Goal: Information Seeking & Learning: Learn about a topic

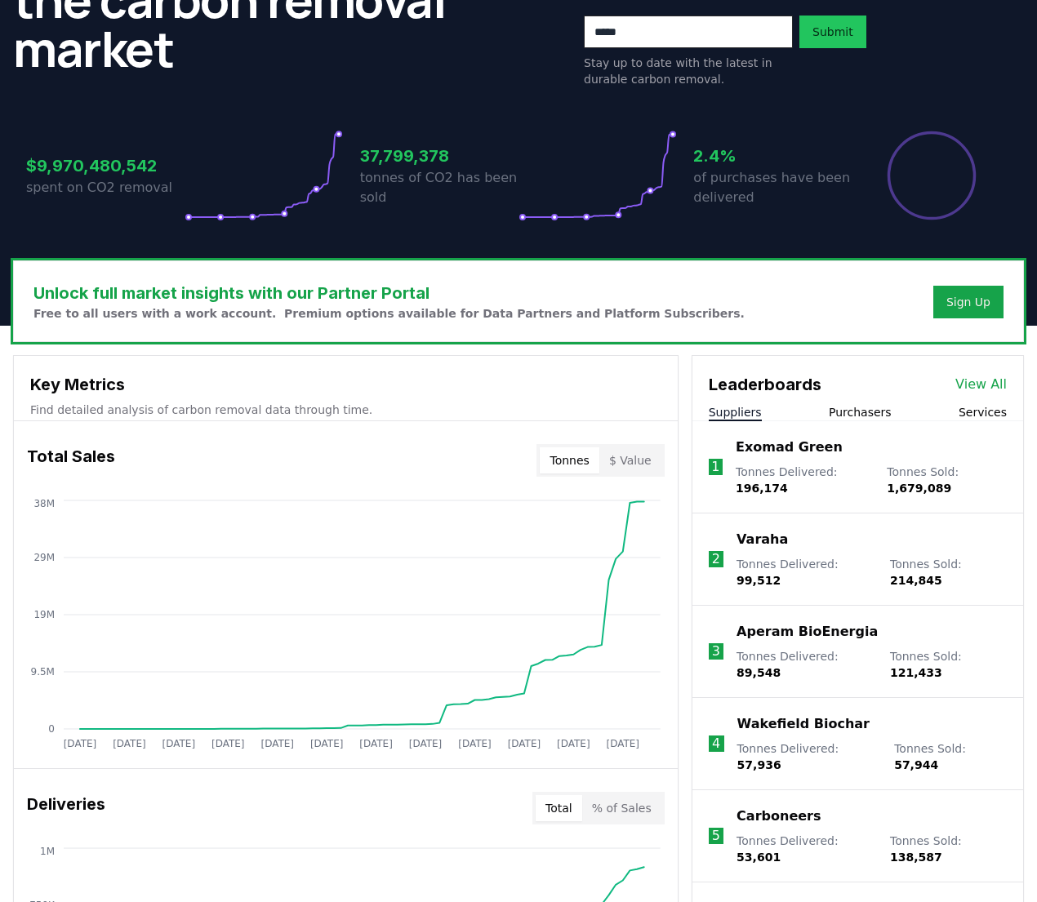
scroll to position [227, 0]
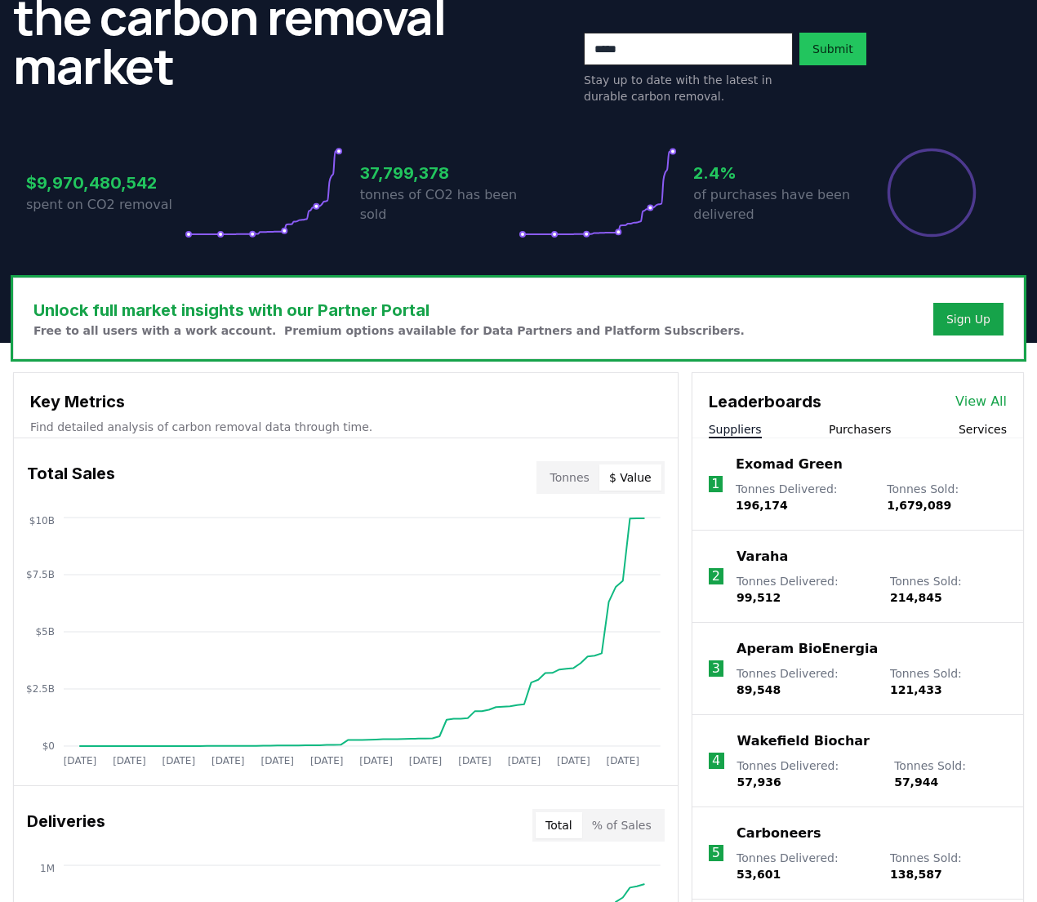
click at [634, 486] on button "$ Value" at bounding box center [630, 477] width 62 height 26
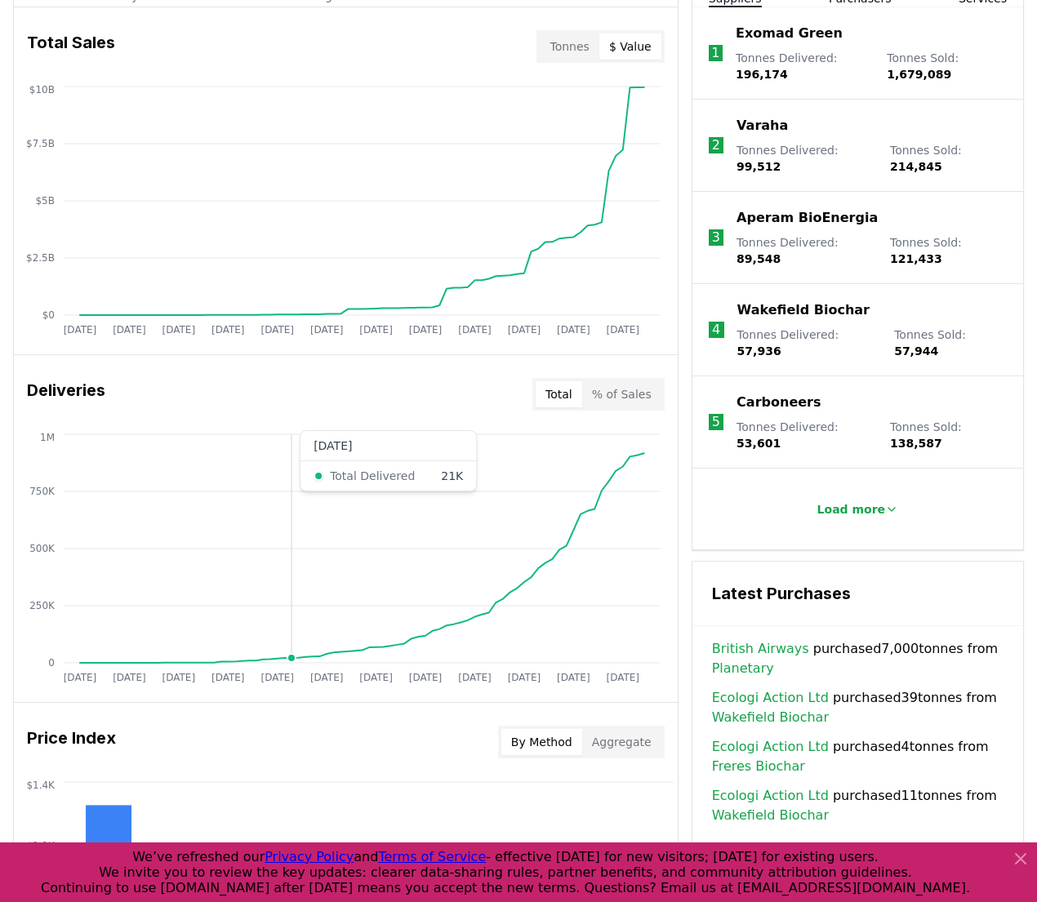
scroll to position [661, 0]
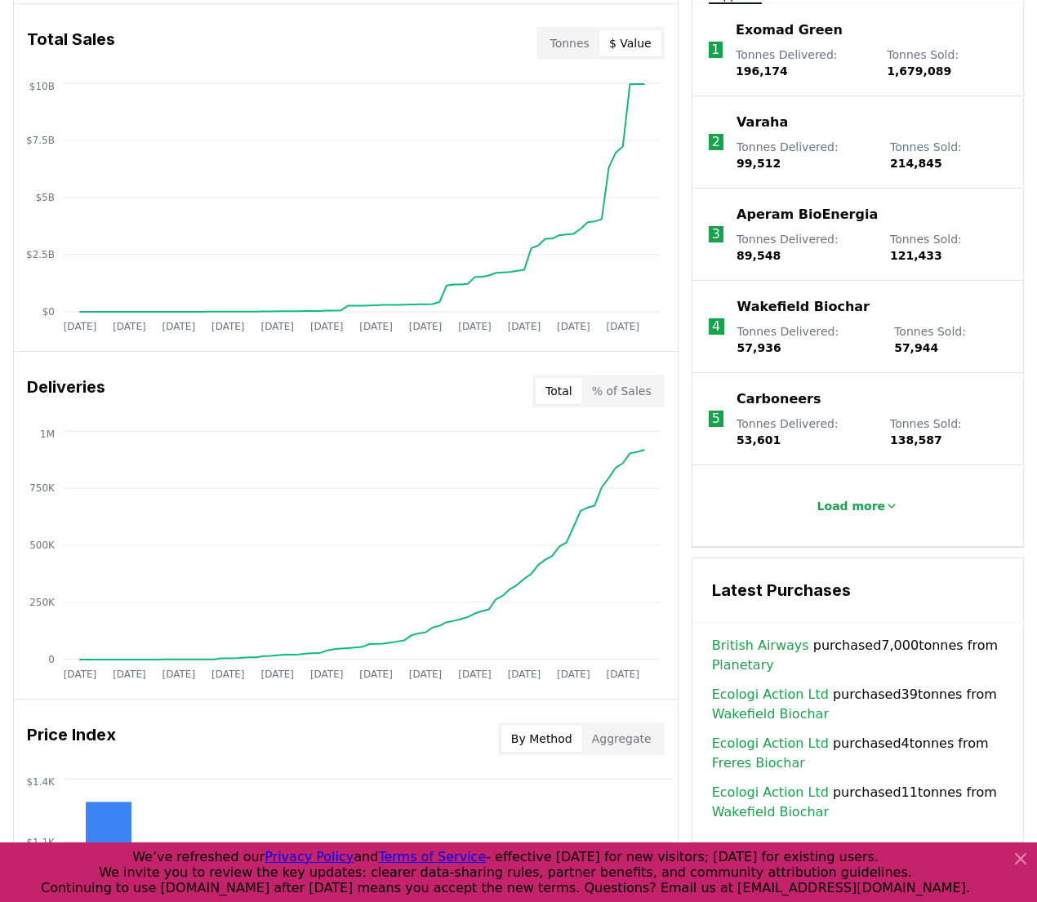
click at [622, 391] on button "% of Sales" at bounding box center [621, 391] width 79 height 26
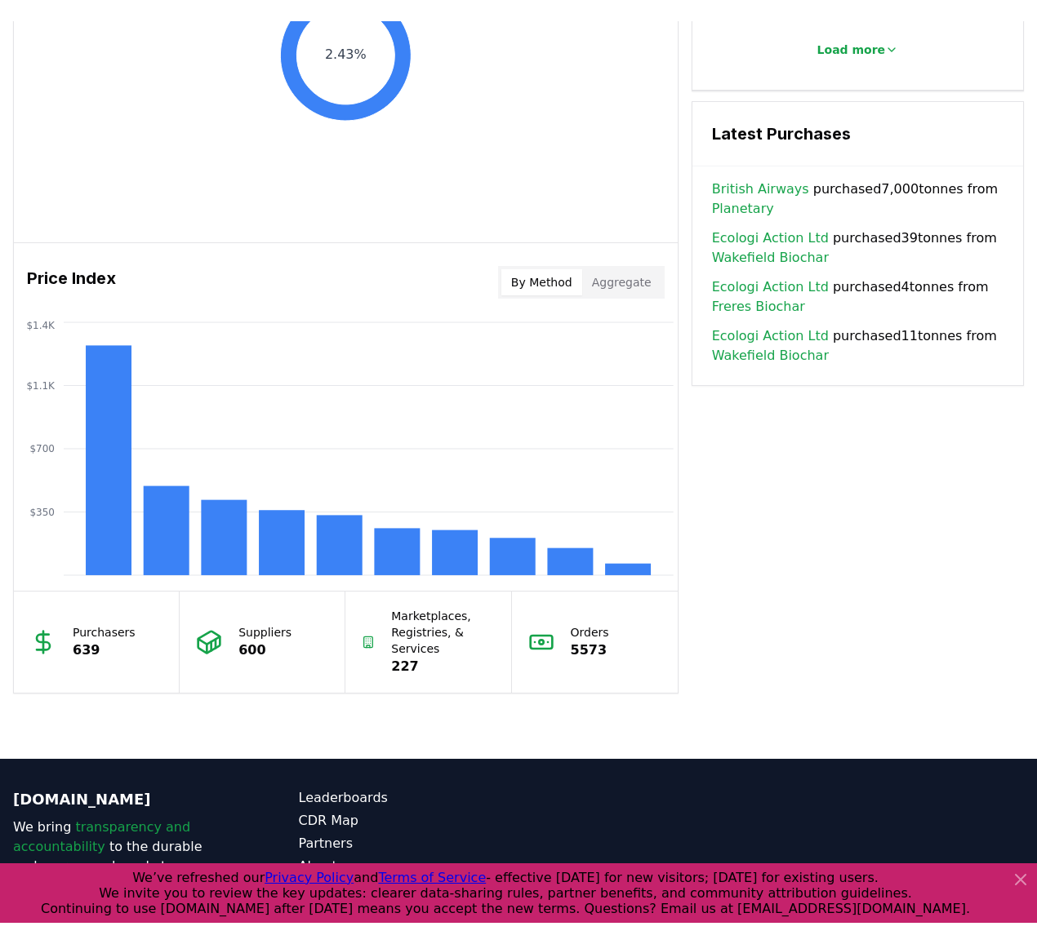
scroll to position [1164, 0]
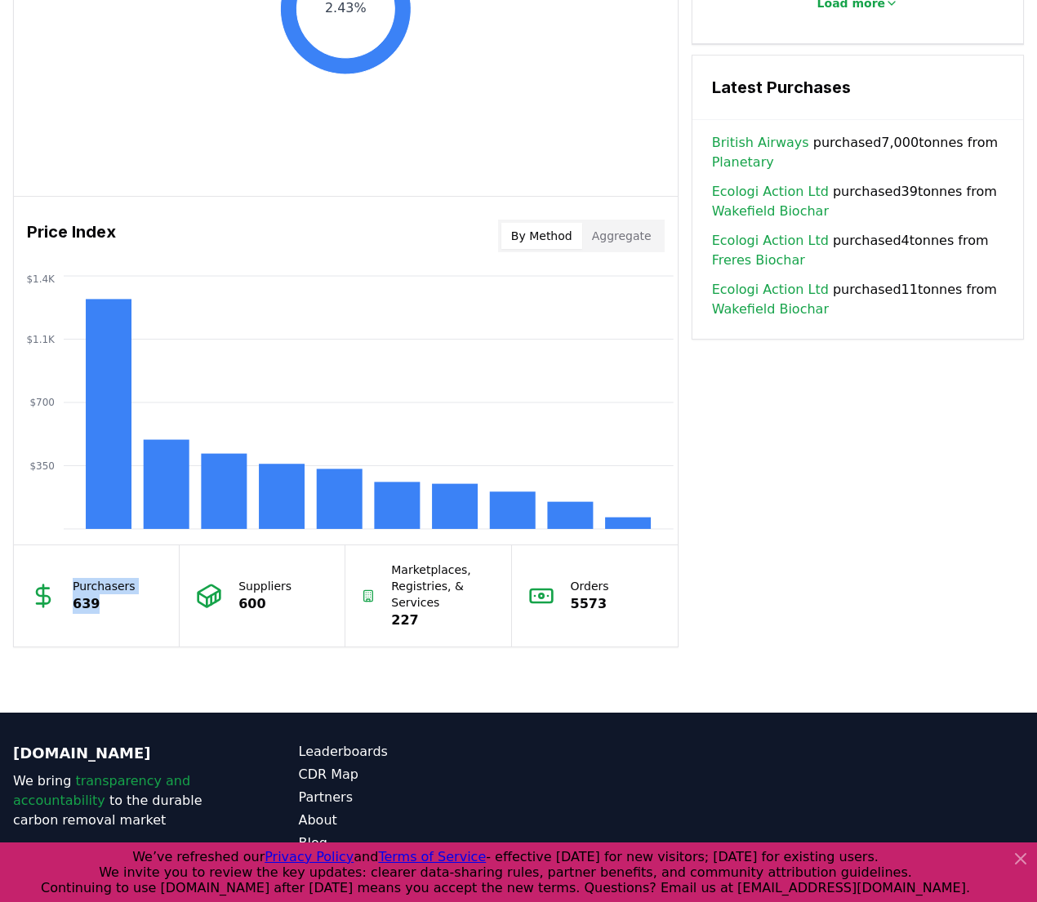
drag, startPoint x: 73, startPoint y: 580, endPoint x: 117, endPoint y: 616, distance: 56.9
click at [113, 615] on div "Purchasers 639" at bounding box center [97, 595] width 166 height 101
click at [408, 620] on p "227" at bounding box center [442, 621] width 103 height 20
